Goal: Information Seeking & Learning: Check status

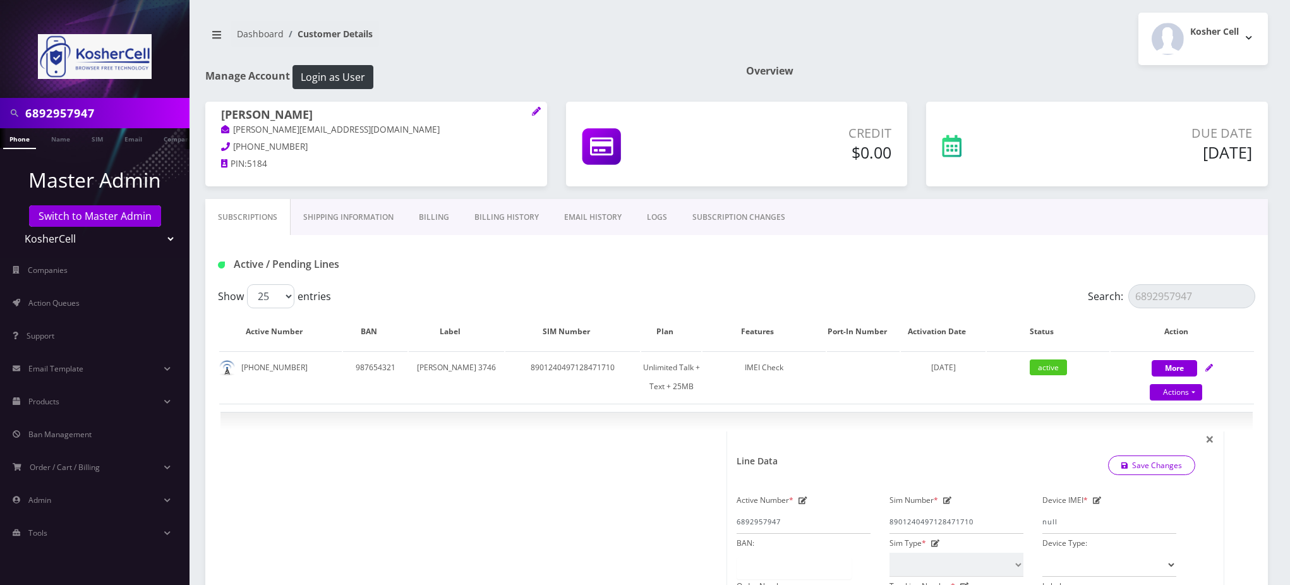
select select "244"
click at [92, 121] on input "6892957947" at bounding box center [105, 113] width 161 height 24
drag, startPoint x: 118, startPoint y: 108, endPoint x: 0, endPoint y: 50, distance: 131.1
click at [0, 50] on nav "6892957947 Phone Name SIM Email Company Customer Master Admin Switch to Master …" at bounding box center [95, 292] width 190 height 585
type input "2491164"
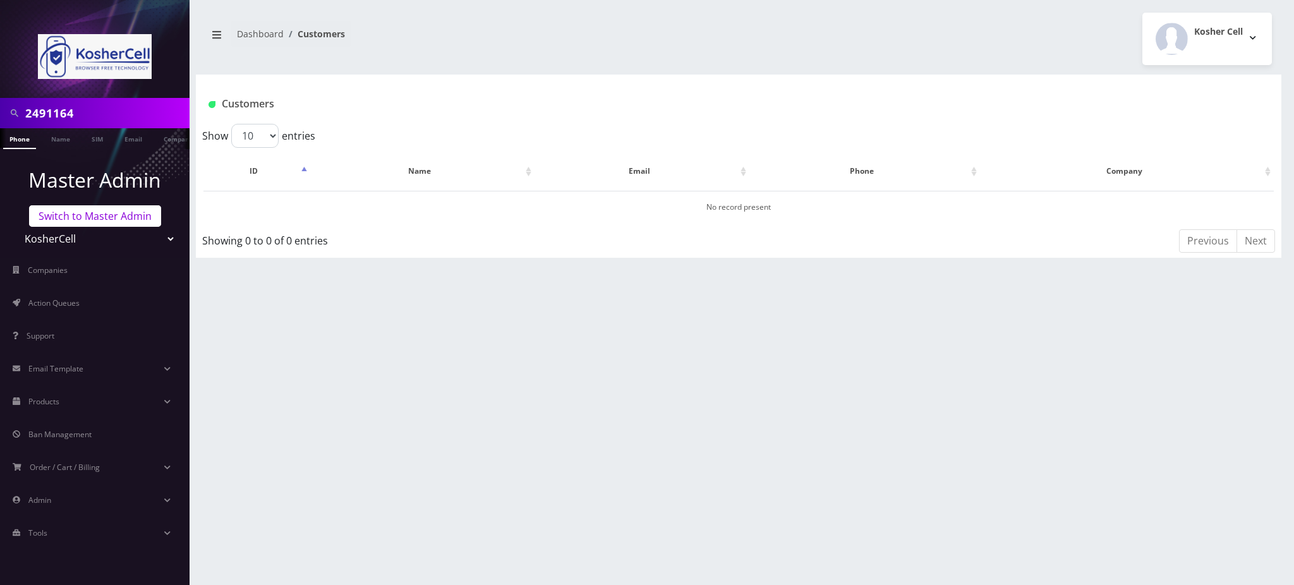
click at [88, 214] on link "Switch to Master Admin" at bounding box center [95, 215] width 132 height 21
click at [28, 140] on link "Phone" at bounding box center [19, 138] width 33 height 21
click at [26, 140] on link "Phone" at bounding box center [19, 138] width 33 height 21
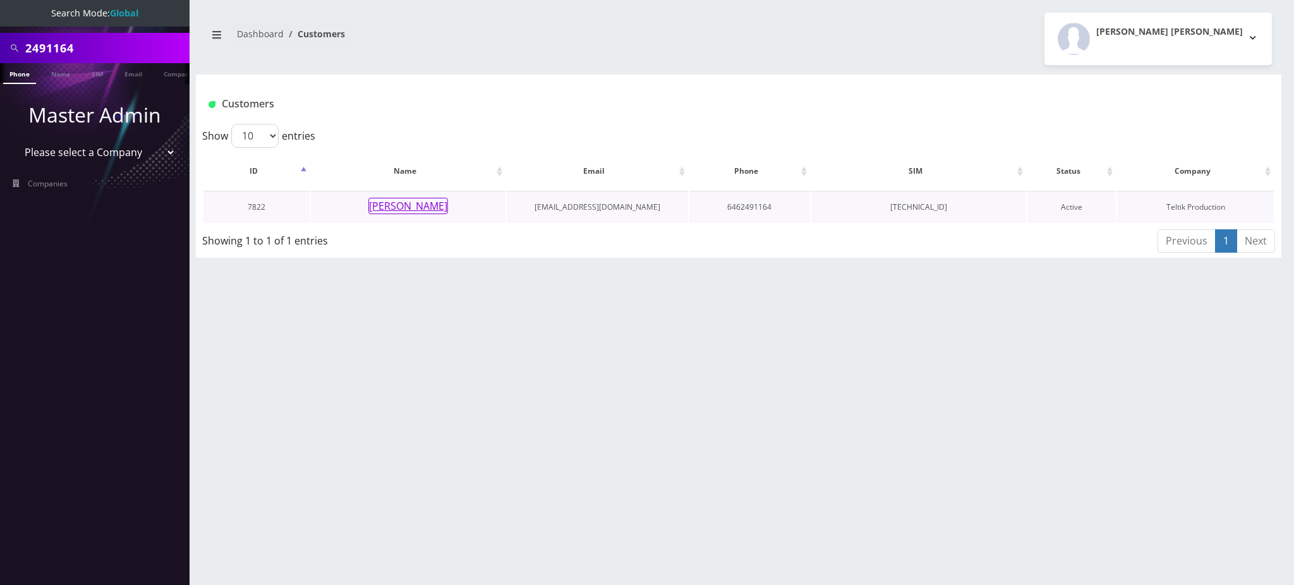
click at [412, 210] on button "Yocheved Haller" at bounding box center [408, 206] width 80 height 16
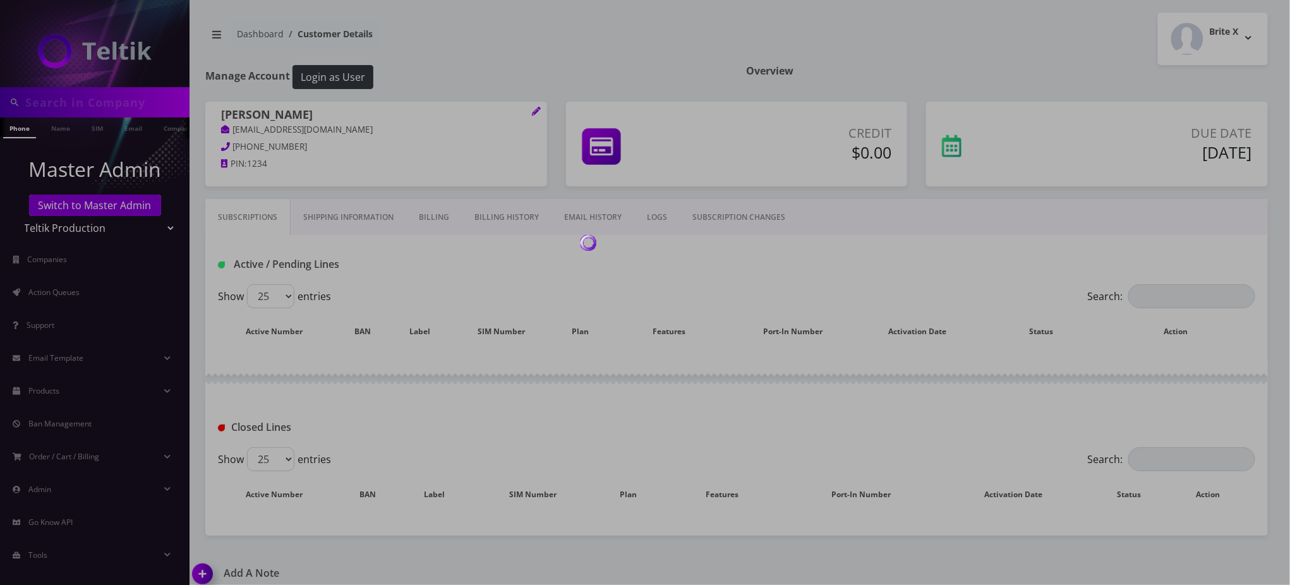
type input "2491164"
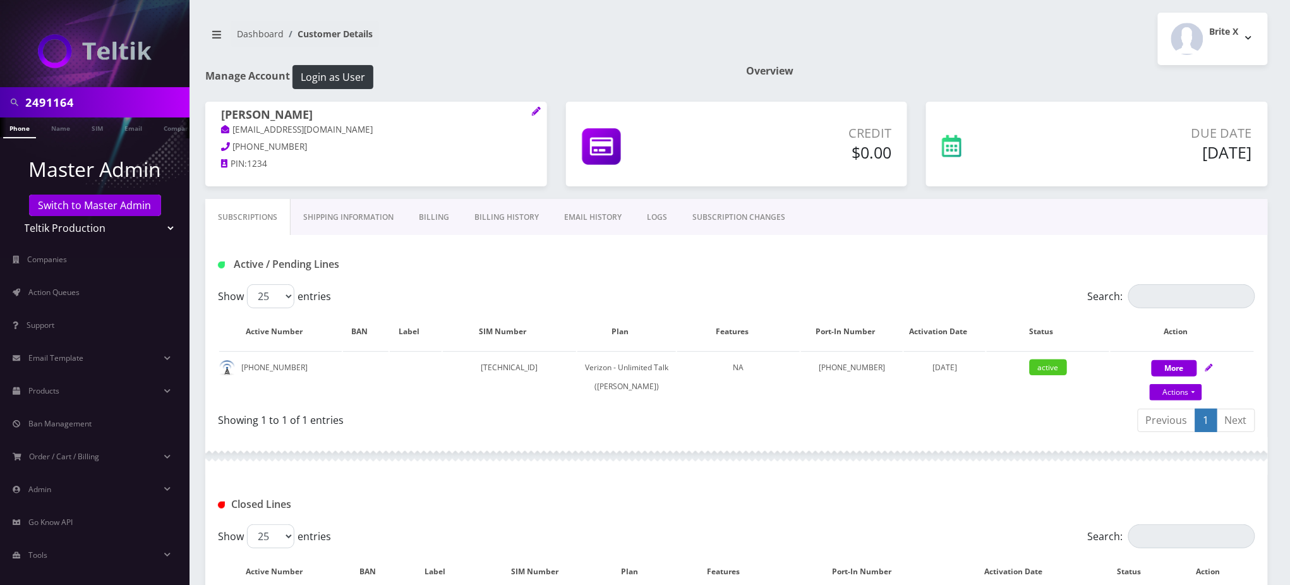
click at [80, 99] on body "2491164 Phone Name SIM Email Company Customer Master Admin Switch to Master Adm…" at bounding box center [645, 479] width 1290 height 958
drag, startPoint x: 85, startPoint y: 97, endPoint x: 0, endPoint y: 81, distance: 86.1
click at [0, 84] on nav "2491164 Phone Name SIM Email Company Customer Master Admin Switch to Master Adm…" at bounding box center [95, 292] width 190 height 585
click at [538, 36] on nav "Dashboard Customer Details" at bounding box center [466, 39] width 522 height 36
click at [476, 44] on nav "Dashboard Customer Details" at bounding box center [466, 39] width 522 height 36
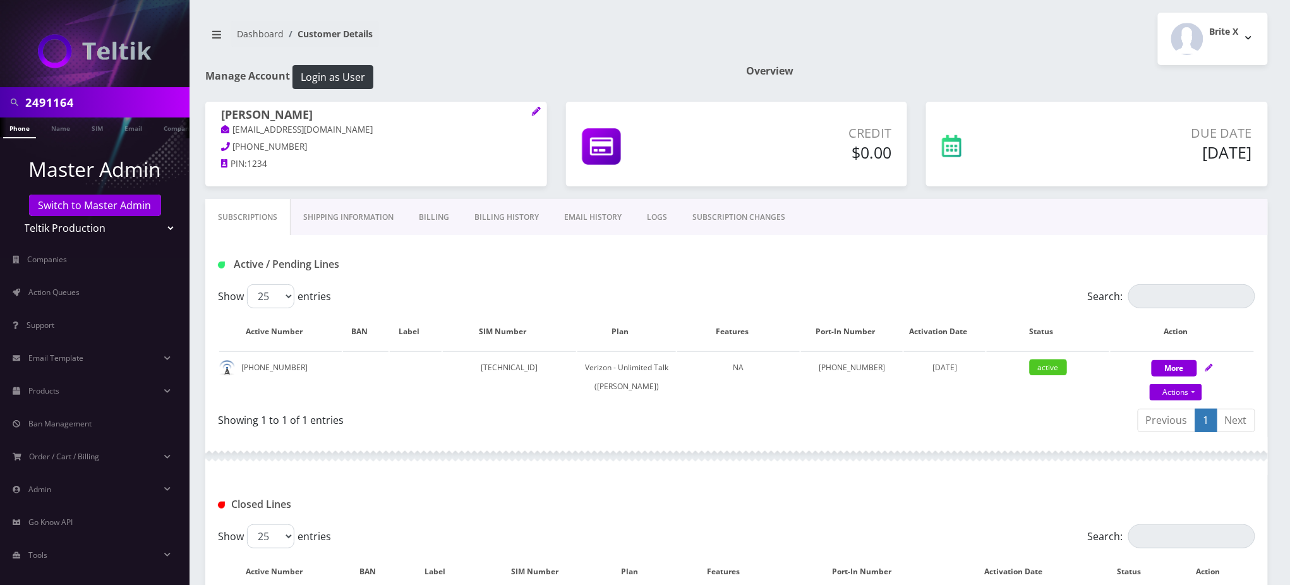
click at [1045, 52] on div "Brite X Logout" at bounding box center [1007, 39] width 541 height 52
click at [1107, 453] on div at bounding box center [736, 456] width 1063 height 38
click at [627, 306] on div "Show 25 50 100 250 500 entries" at bounding box center [607, 296] width 778 height 24
click at [483, 283] on div "Active / Pending Lines" at bounding box center [736, 259] width 1063 height 49
click at [480, 276] on div "Active / Pending Lines" at bounding box center [736, 259] width 1063 height 49
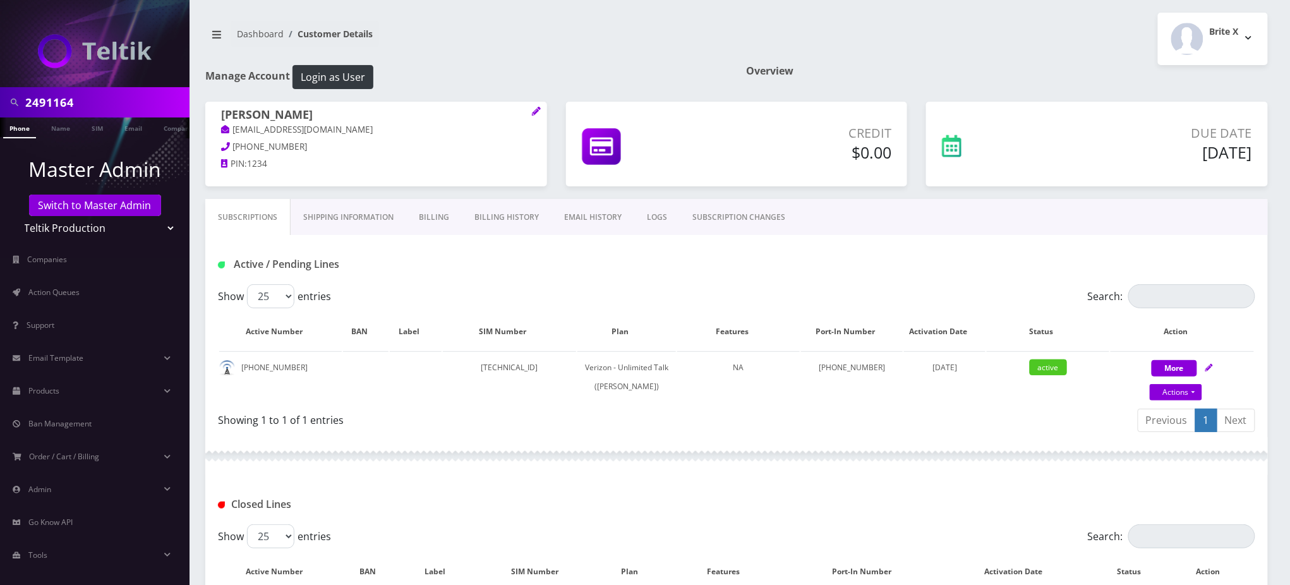
click at [1140, 442] on div at bounding box center [736, 456] width 1063 height 38
